Goal: Information Seeking & Learning: Understand process/instructions

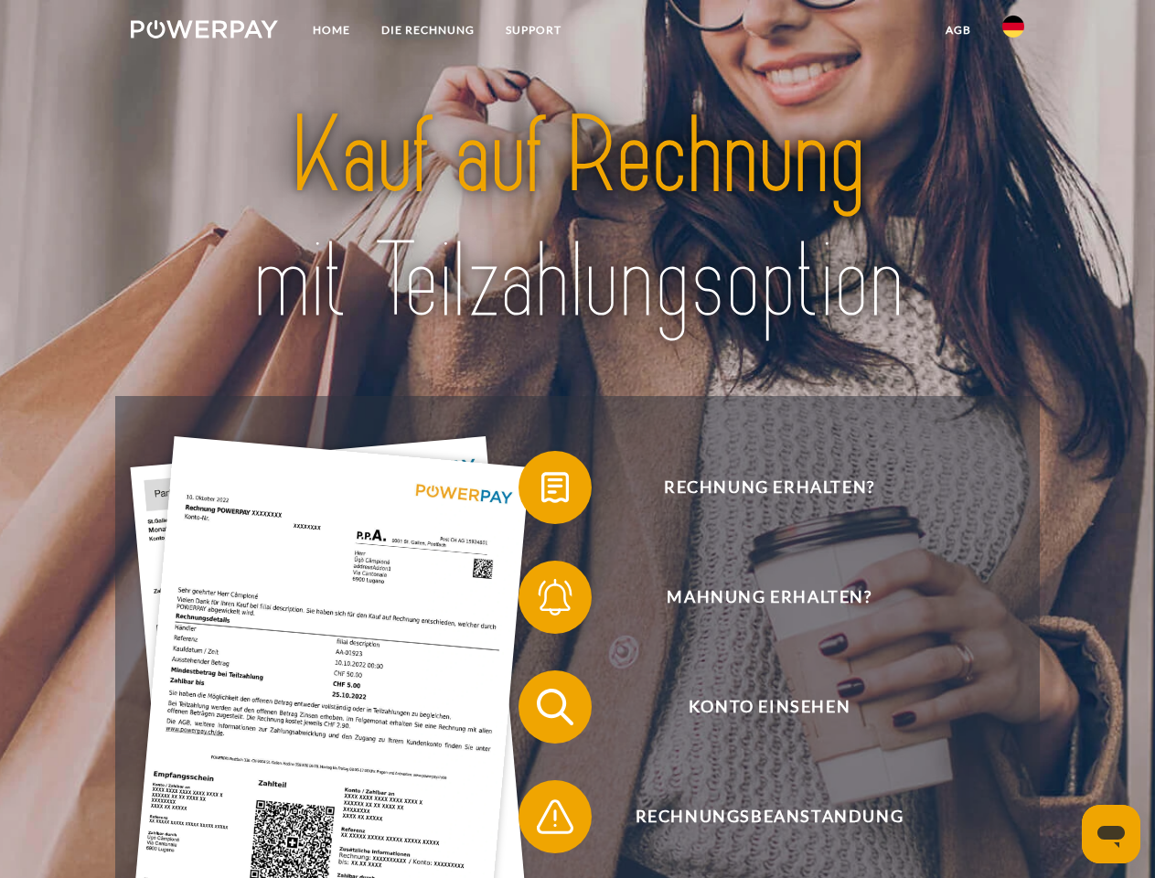
click at [204, 32] on img at bounding box center [204, 29] width 147 height 18
click at [1013, 32] on img at bounding box center [1013, 27] width 22 height 22
click at [958, 30] on link "agb" at bounding box center [958, 30] width 57 height 33
click at [541, 491] on span at bounding box center [527, 487] width 91 height 91
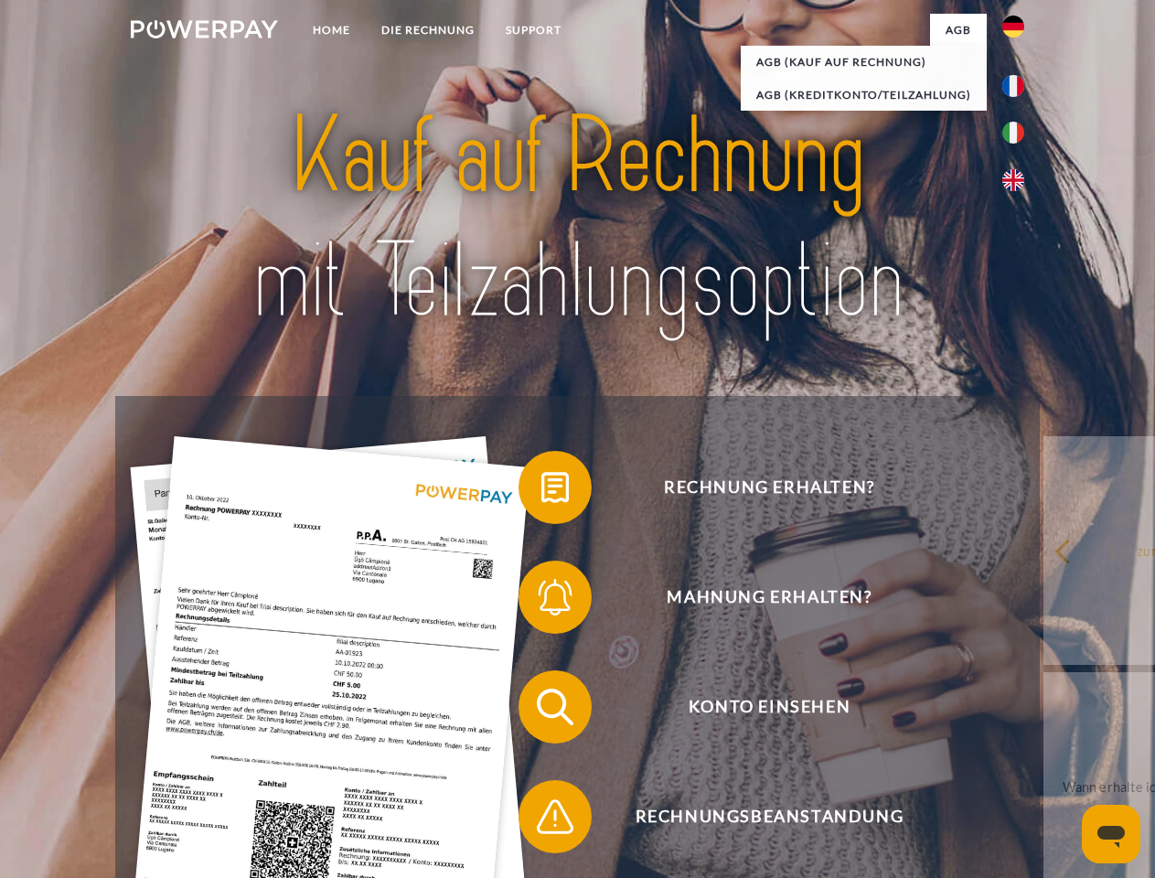
click at [541, 601] on span at bounding box center [527, 597] width 91 height 91
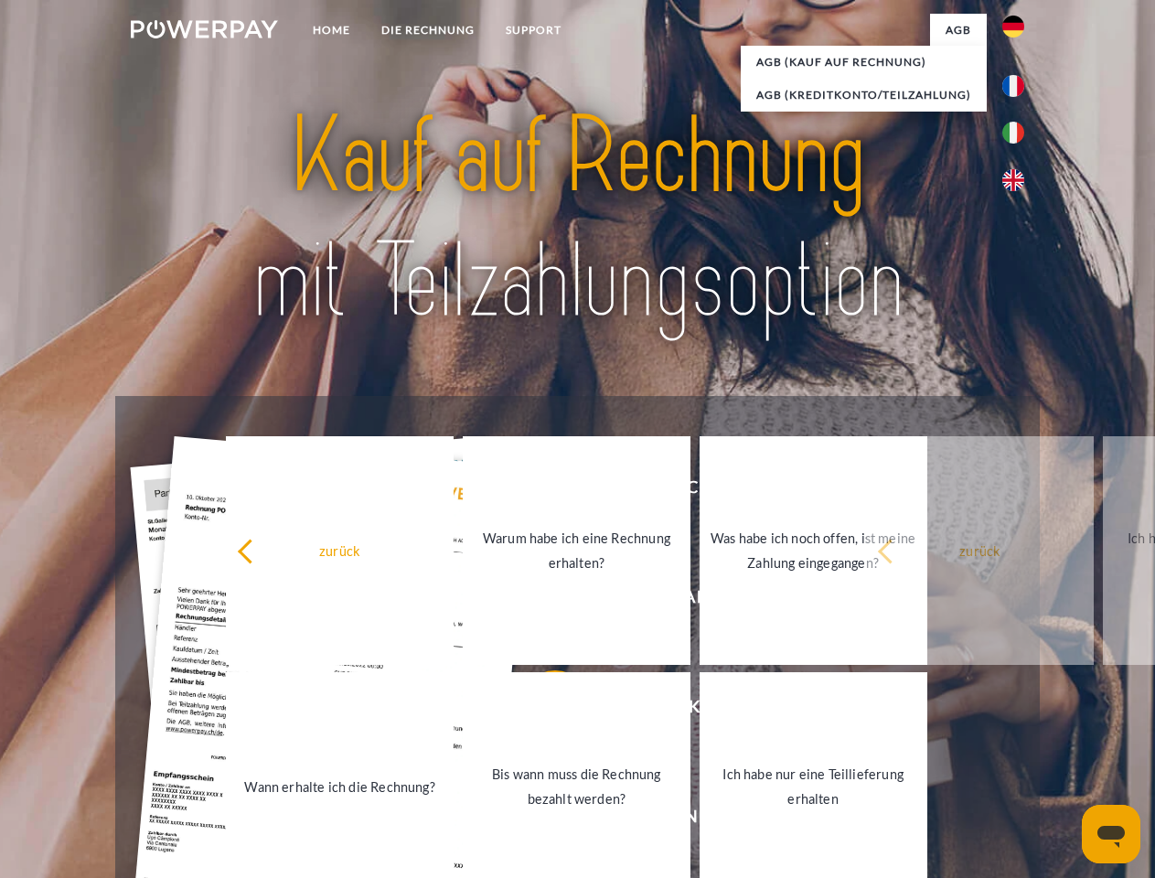
click at [541, 711] on link "Bis wann muss die Rechnung bezahlt werden?" at bounding box center [577, 786] width 228 height 229
click at [541, 820] on span at bounding box center [527, 816] width 91 height 91
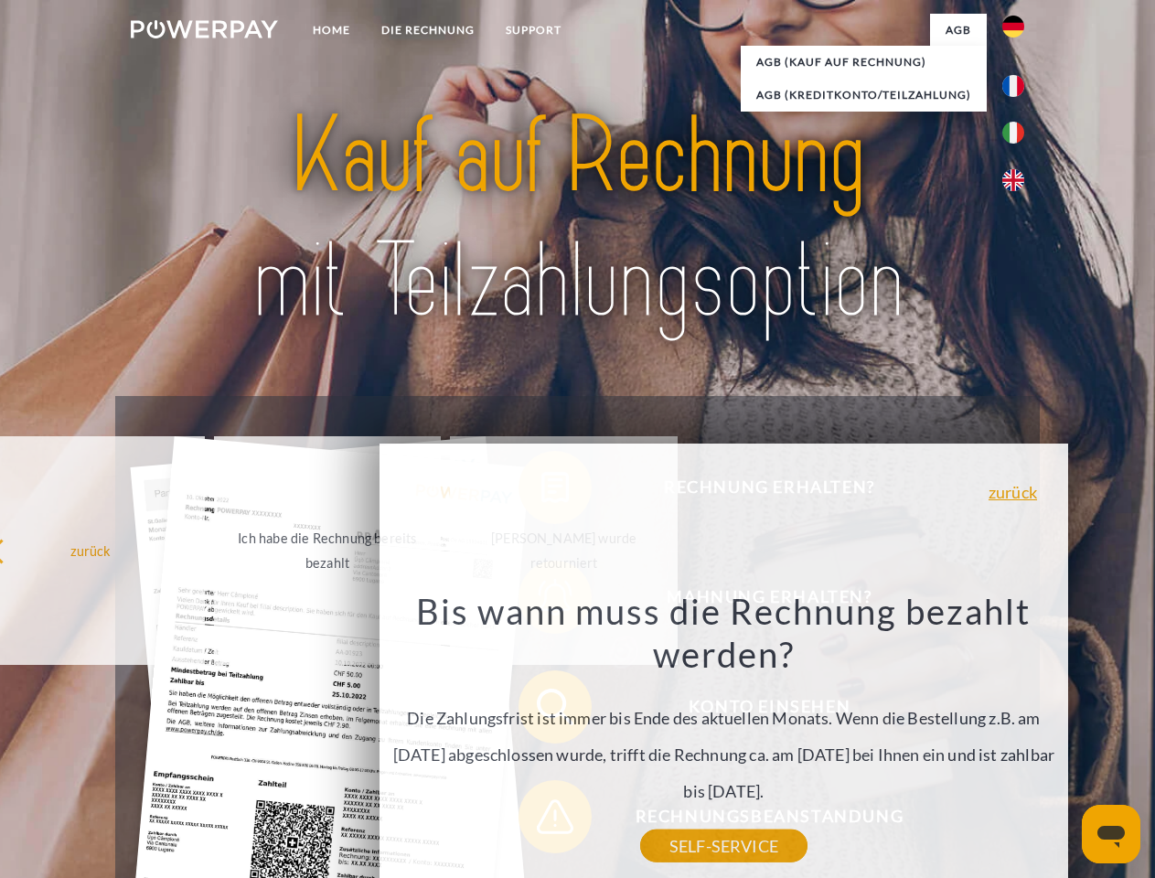
click at [1111, 834] on icon "Messaging-Fenster öffnen" at bounding box center [1111, 837] width 27 height 22
